Goal: Find specific page/section: Find specific page/section

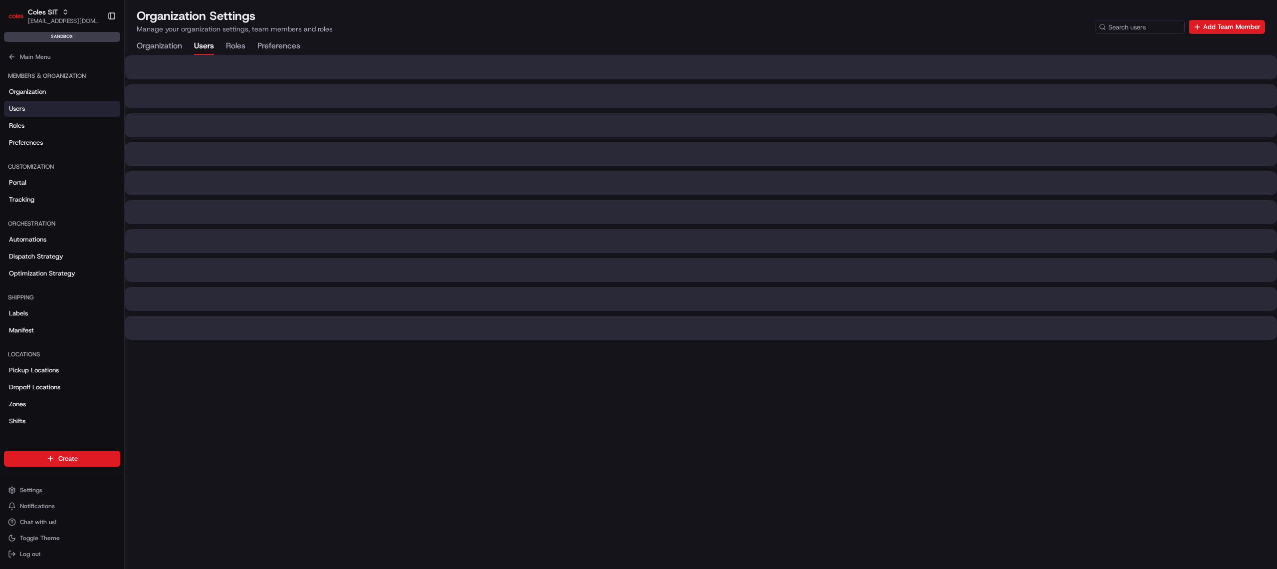
click at [196, 52] on button "Users" at bounding box center [204, 46] width 20 height 17
click at [277, 44] on button "Preferences" at bounding box center [278, 46] width 43 height 17
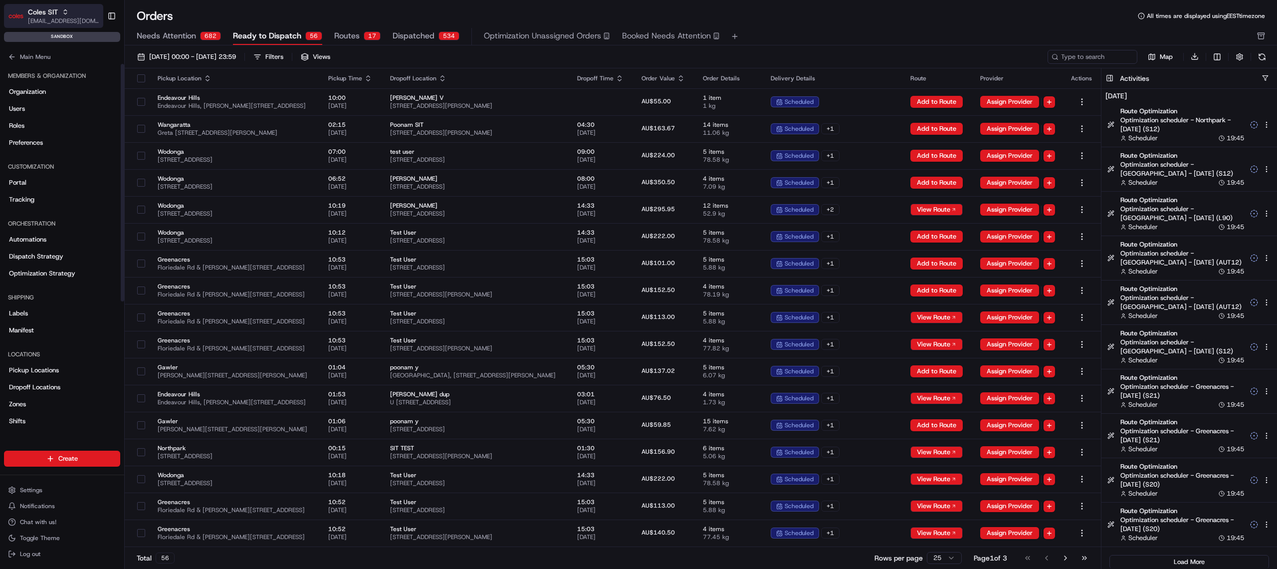
click at [53, 19] on span "[EMAIL_ADDRESS][DOMAIN_NAME]" at bounding box center [63, 21] width 71 height 8
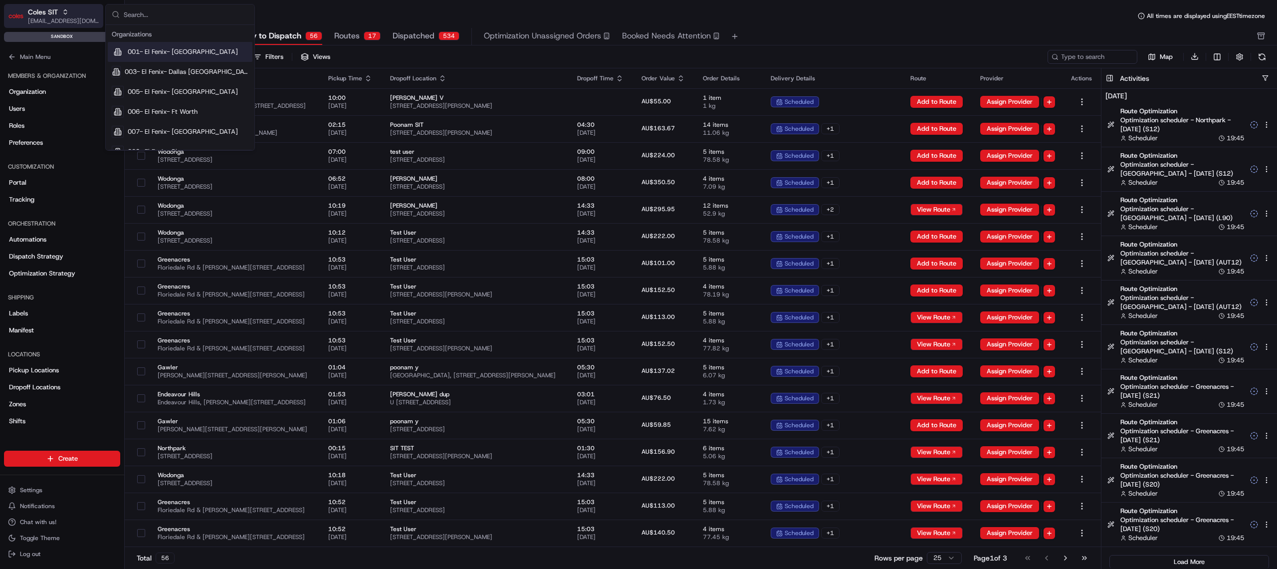
type input "b"
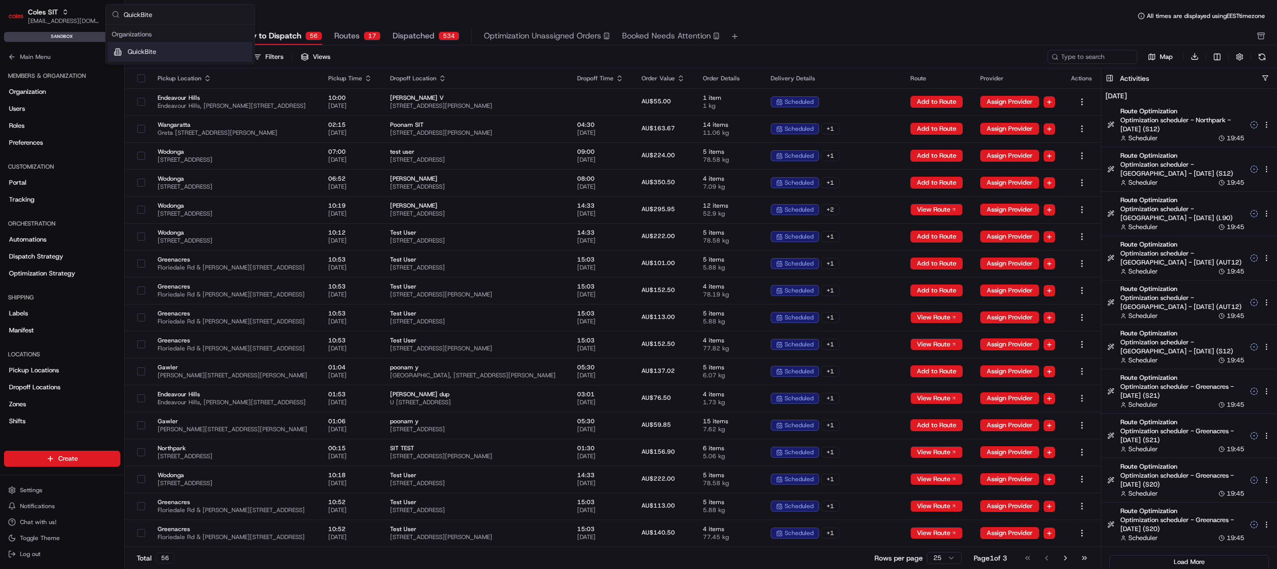
type input "QuickBite"
click at [157, 50] on div "QuickBite" at bounding box center [180, 52] width 145 height 20
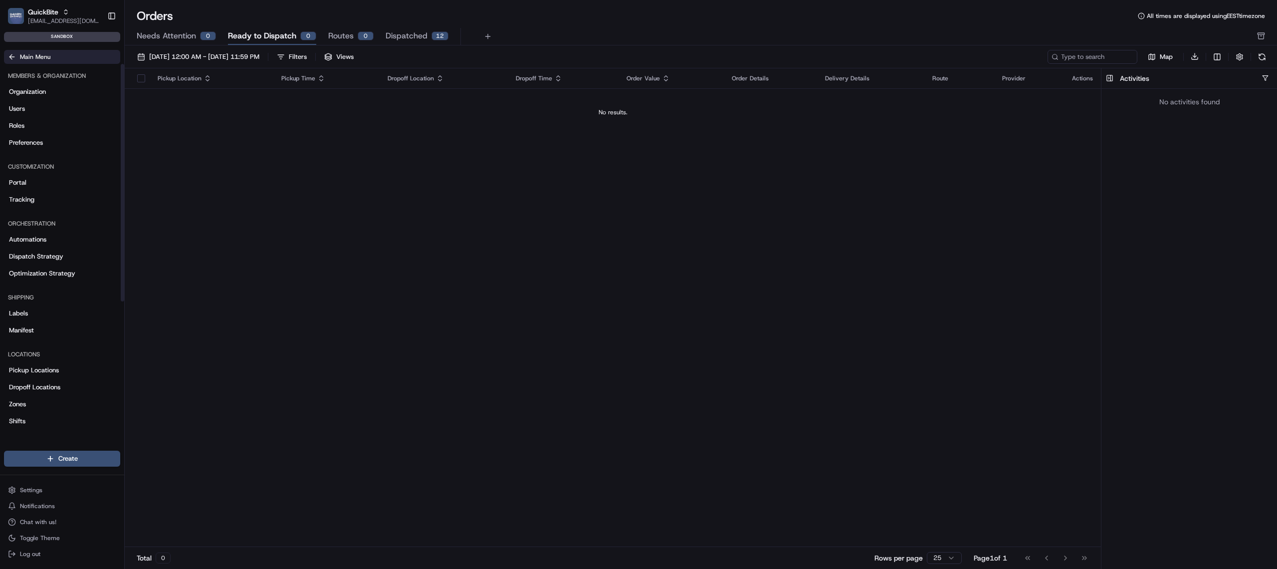
click at [30, 53] on span "Main Menu" at bounding box center [35, 57] width 30 height 8
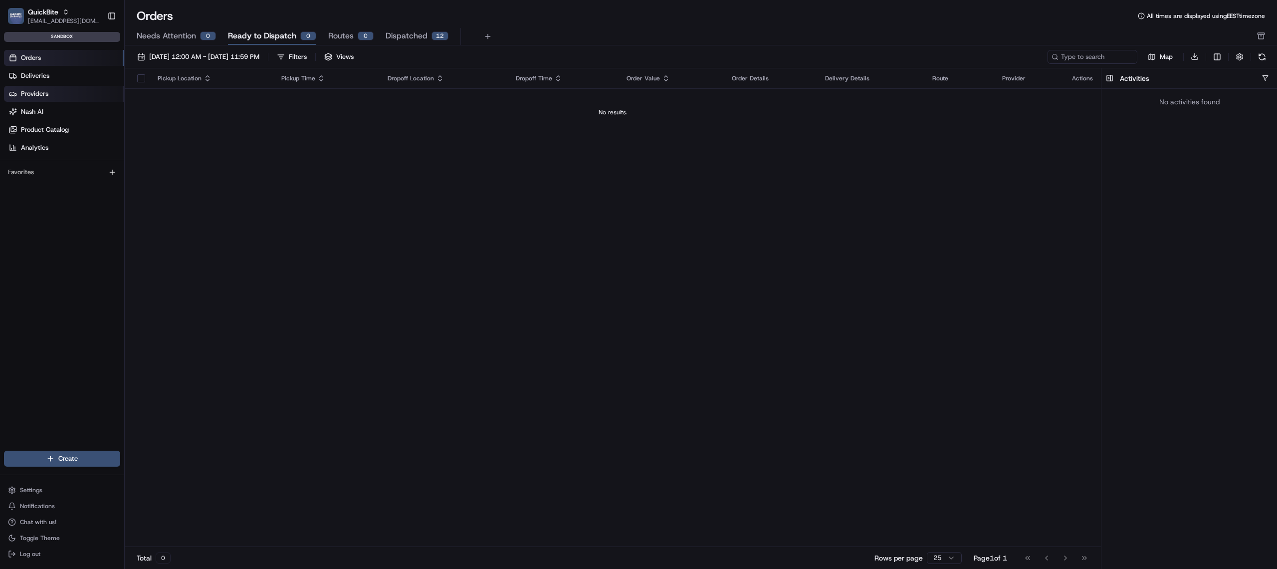
click at [27, 88] on link "Providers" at bounding box center [64, 94] width 120 height 16
